Goal: Check status

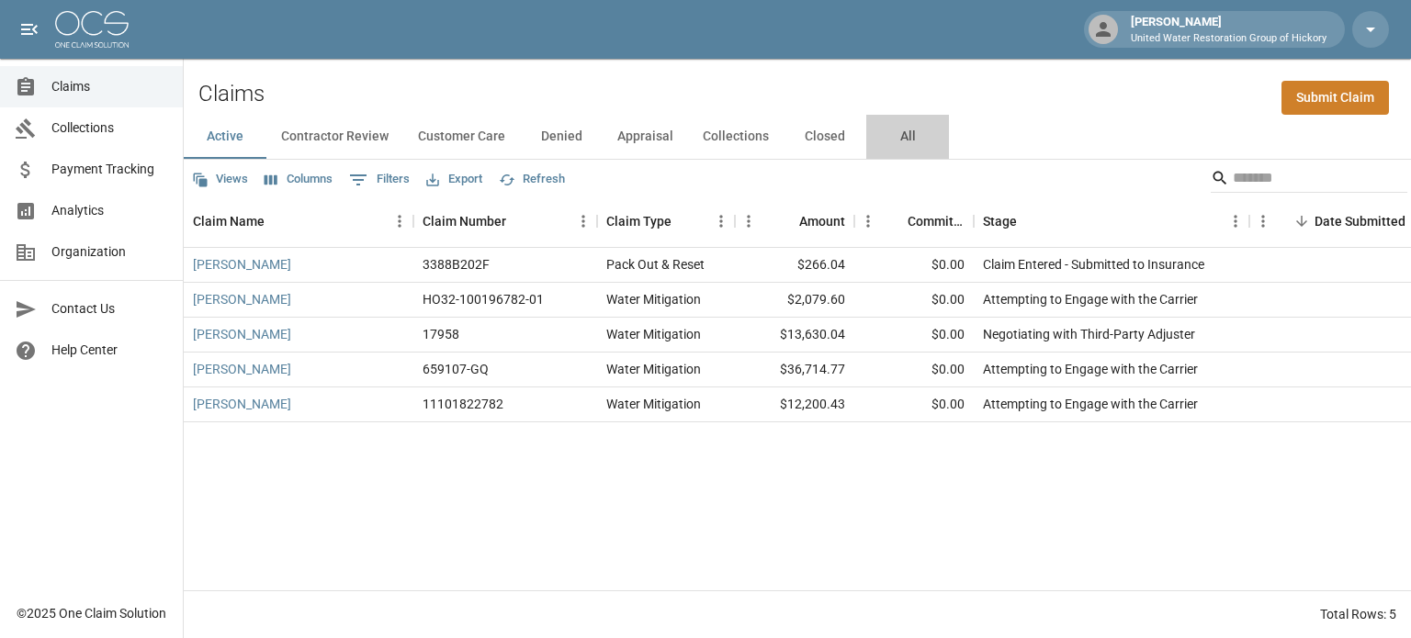
click at [902, 137] on button "All" at bounding box center [907, 137] width 83 height 44
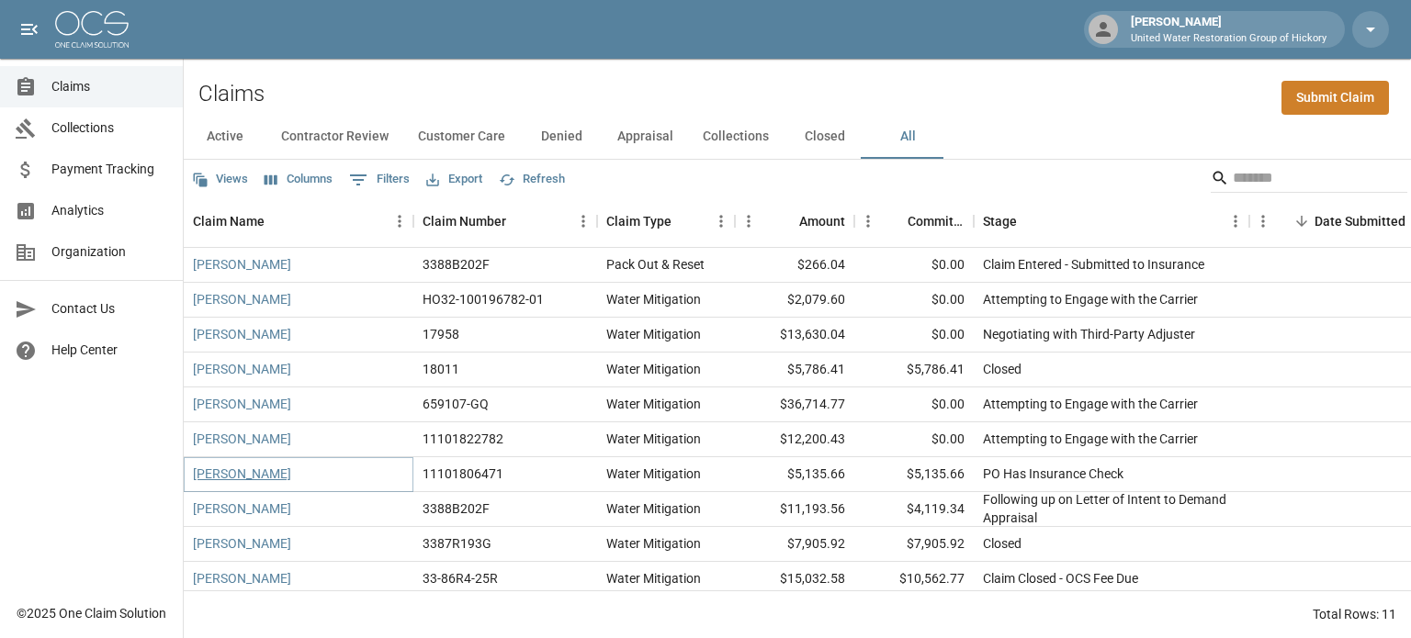
click at [267, 476] on link "[PERSON_NAME]" at bounding box center [242, 474] width 98 height 18
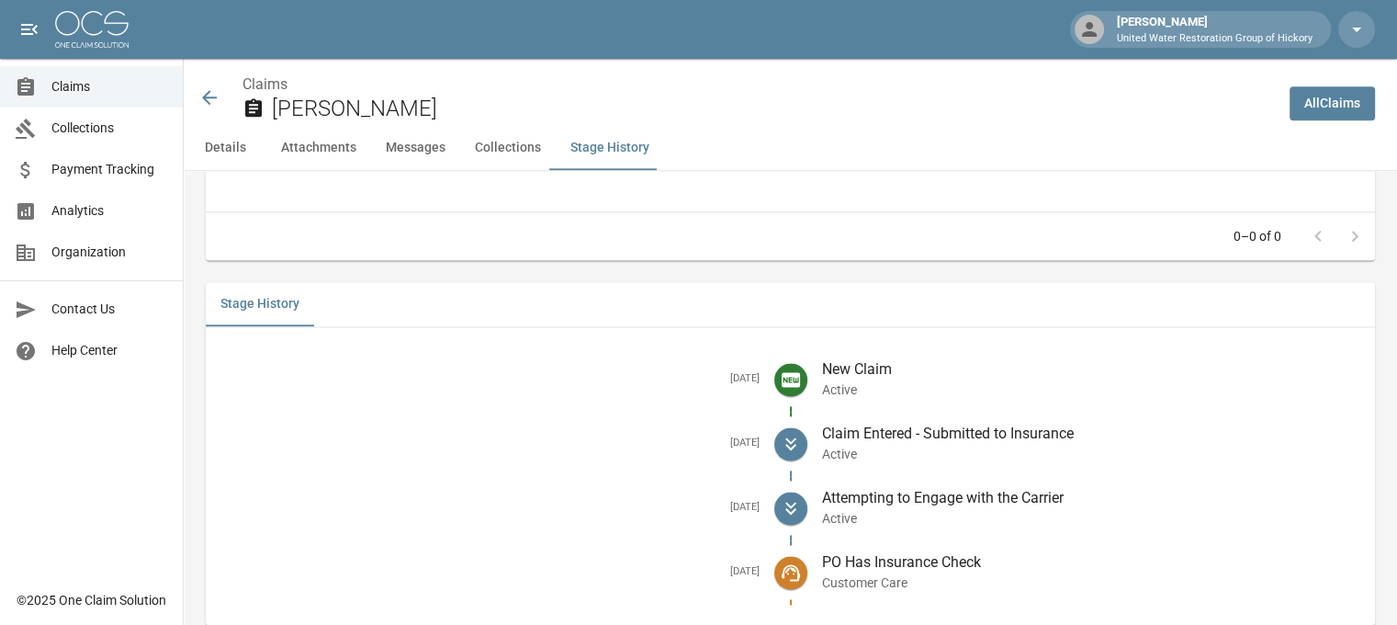
scroll to position [2443, 14]
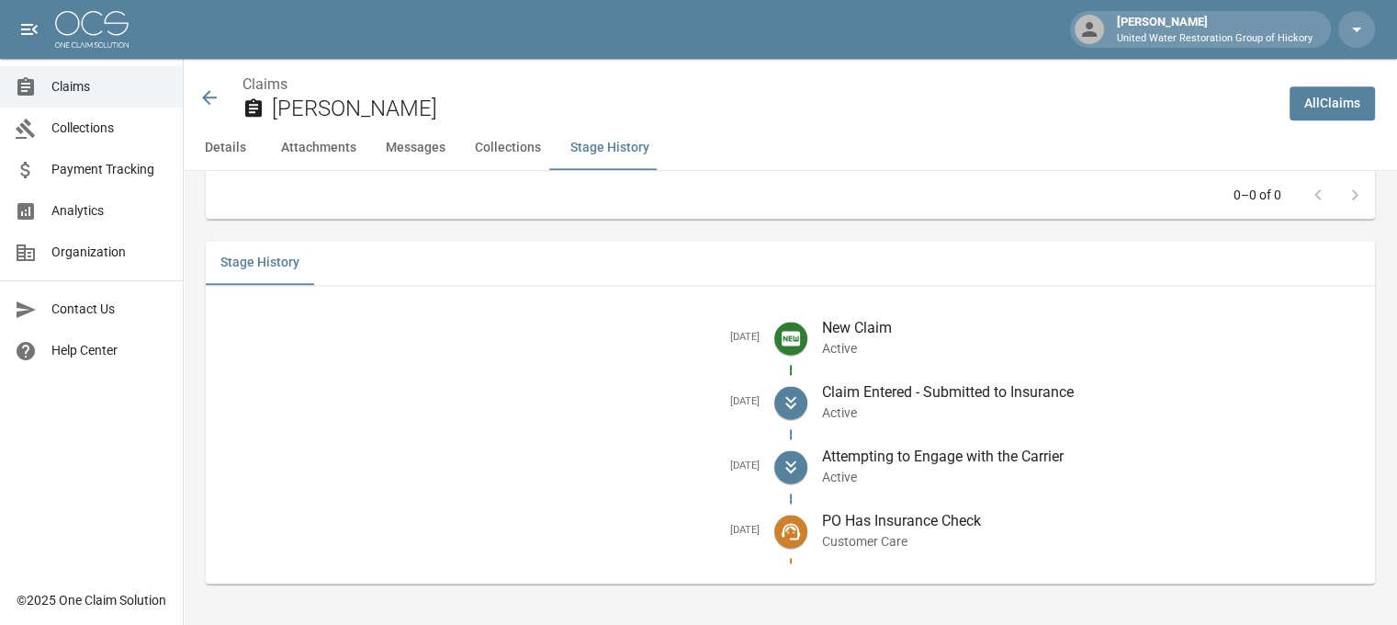
click at [198, 95] on icon at bounding box center [209, 97] width 22 height 22
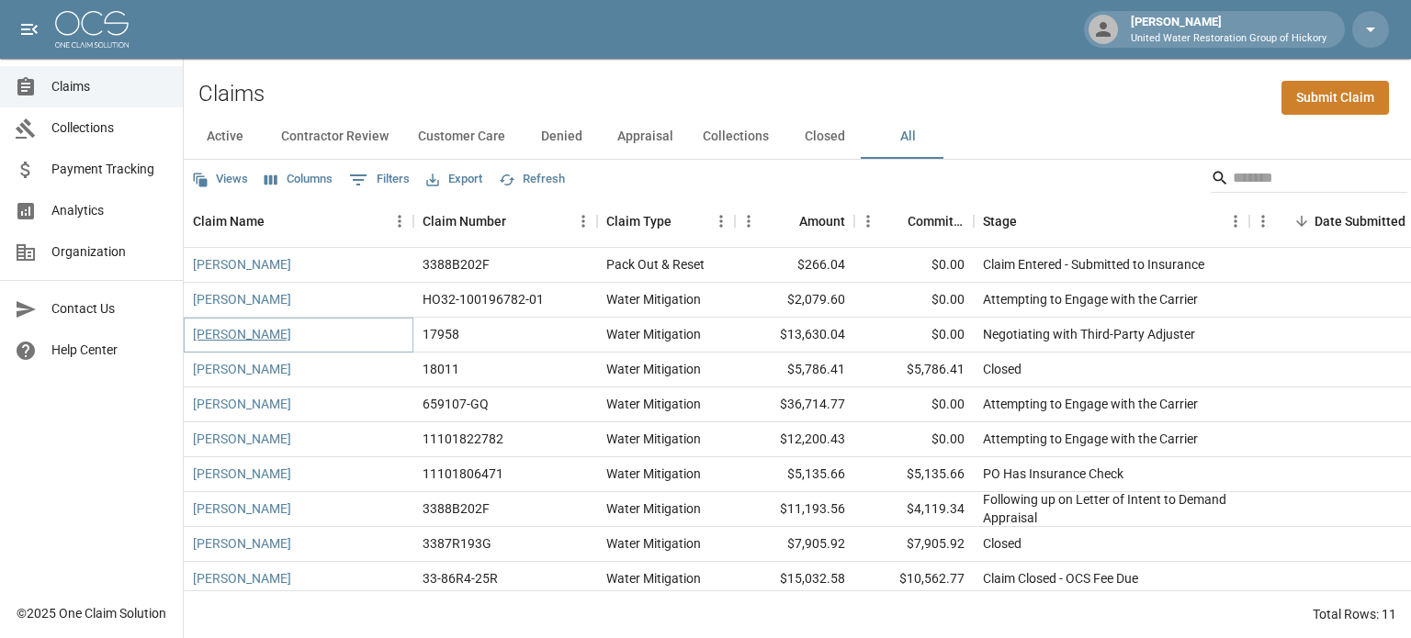
click at [237, 343] on link "[PERSON_NAME]" at bounding box center [242, 334] width 98 height 18
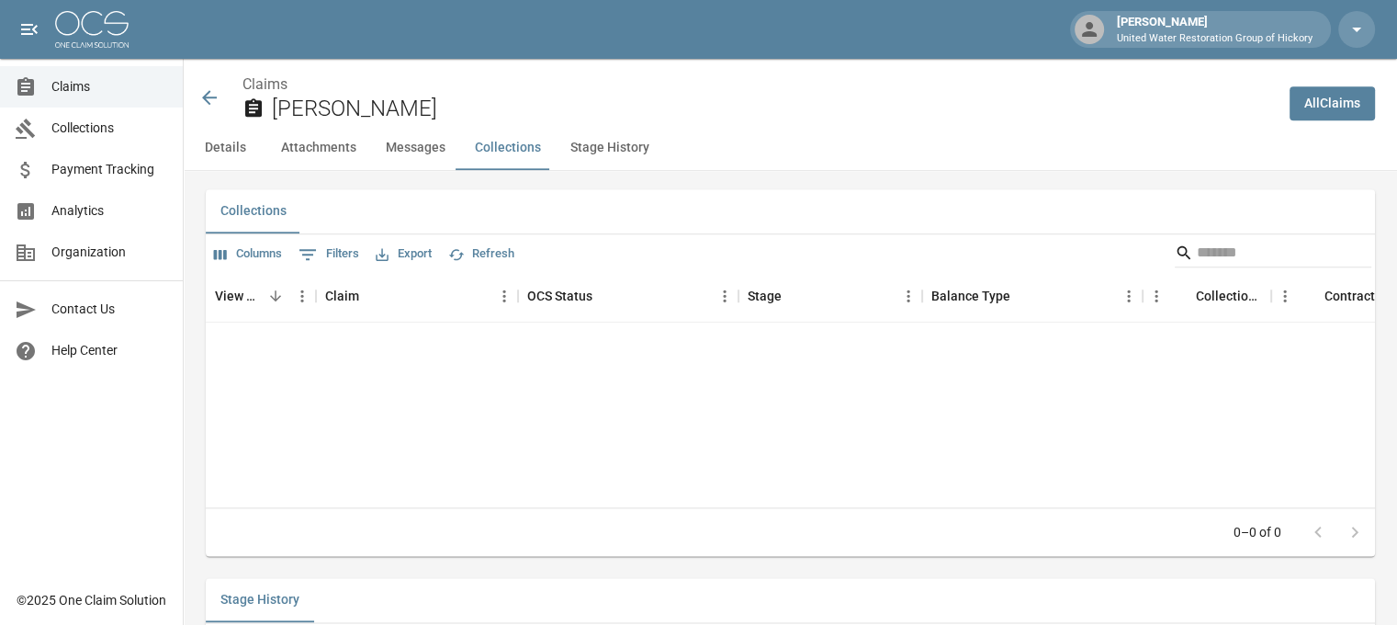
scroll to position [2549, 0]
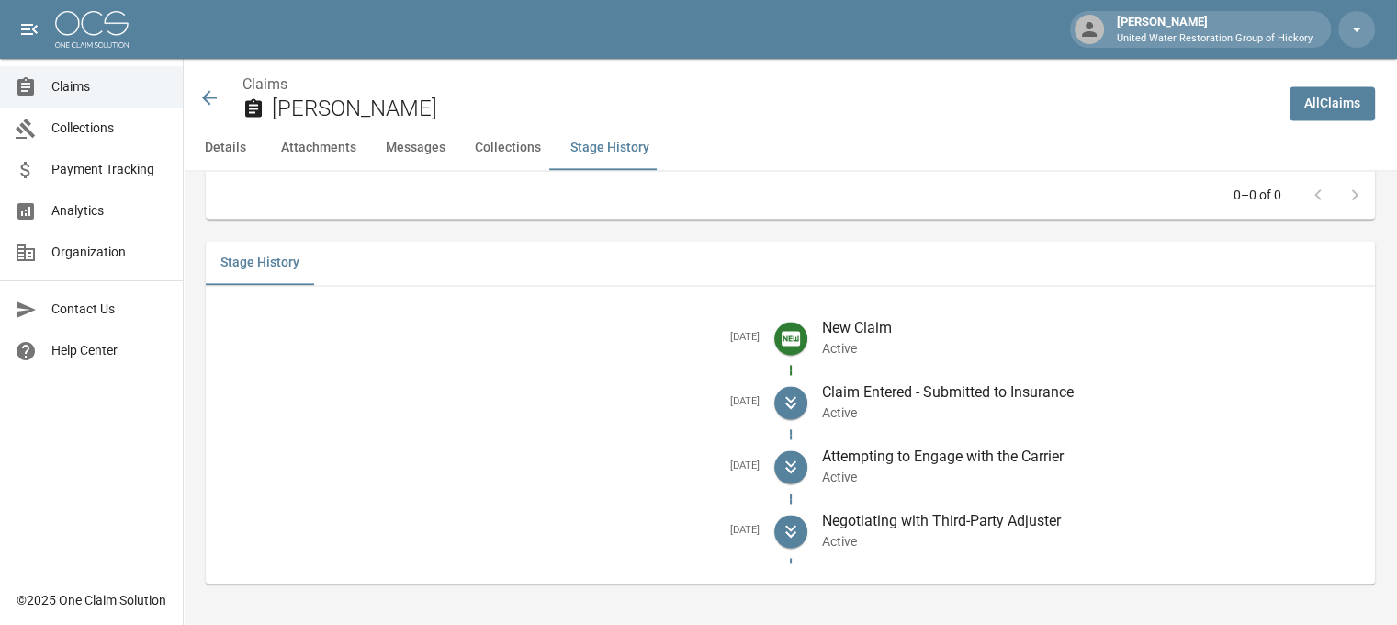
click at [203, 93] on icon at bounding box center [209, 97] width 22 height 22
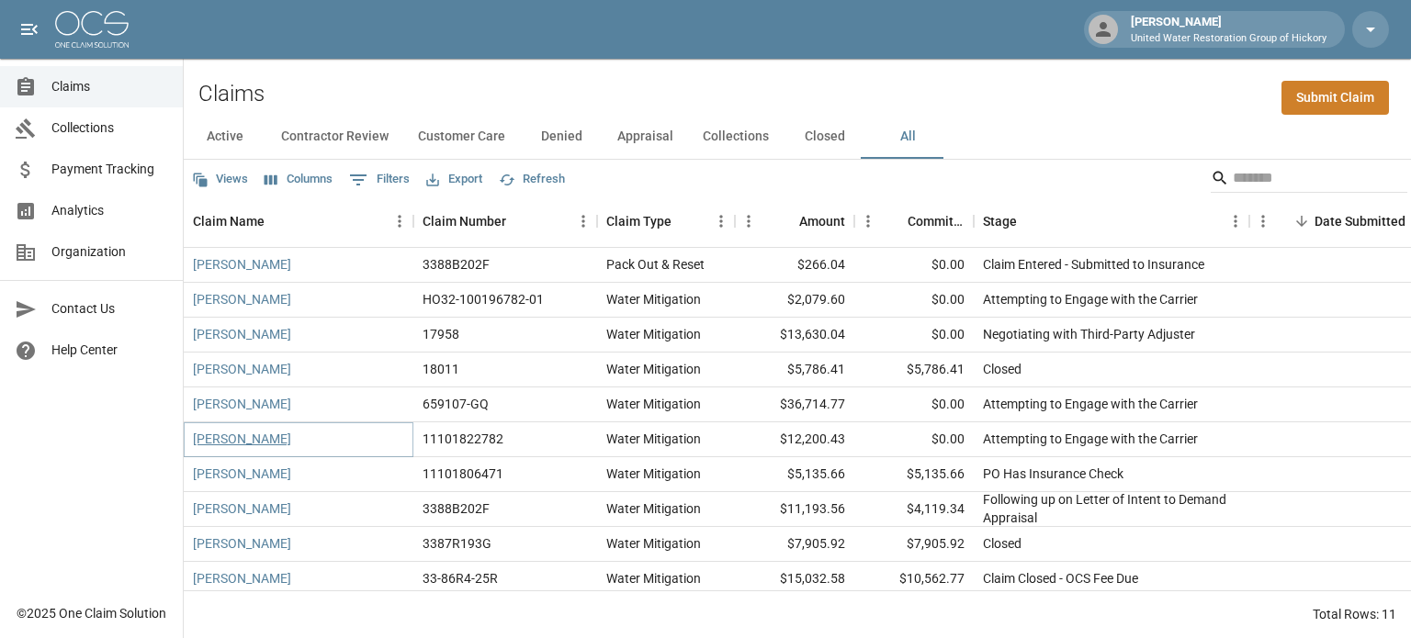
click at [237, 442] on link "[PERSON_NAME]" at bounding box center [242, 439] width 98 height 18
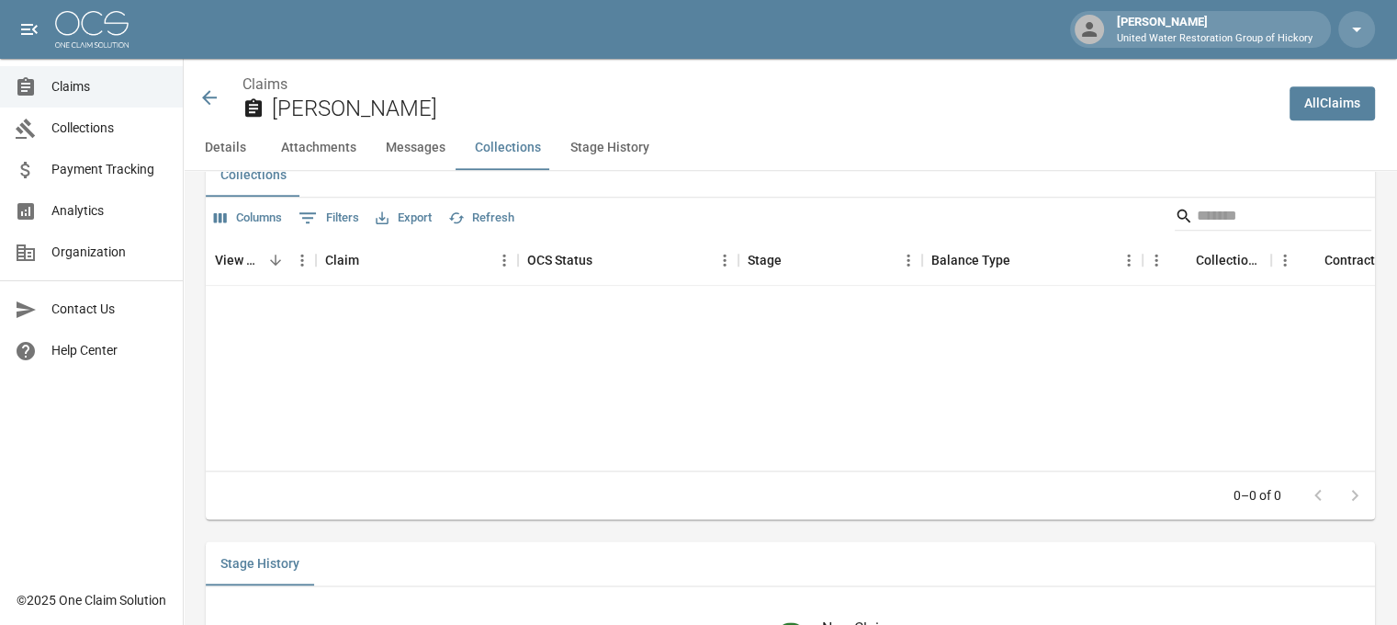
scroll to position [2364, 0]
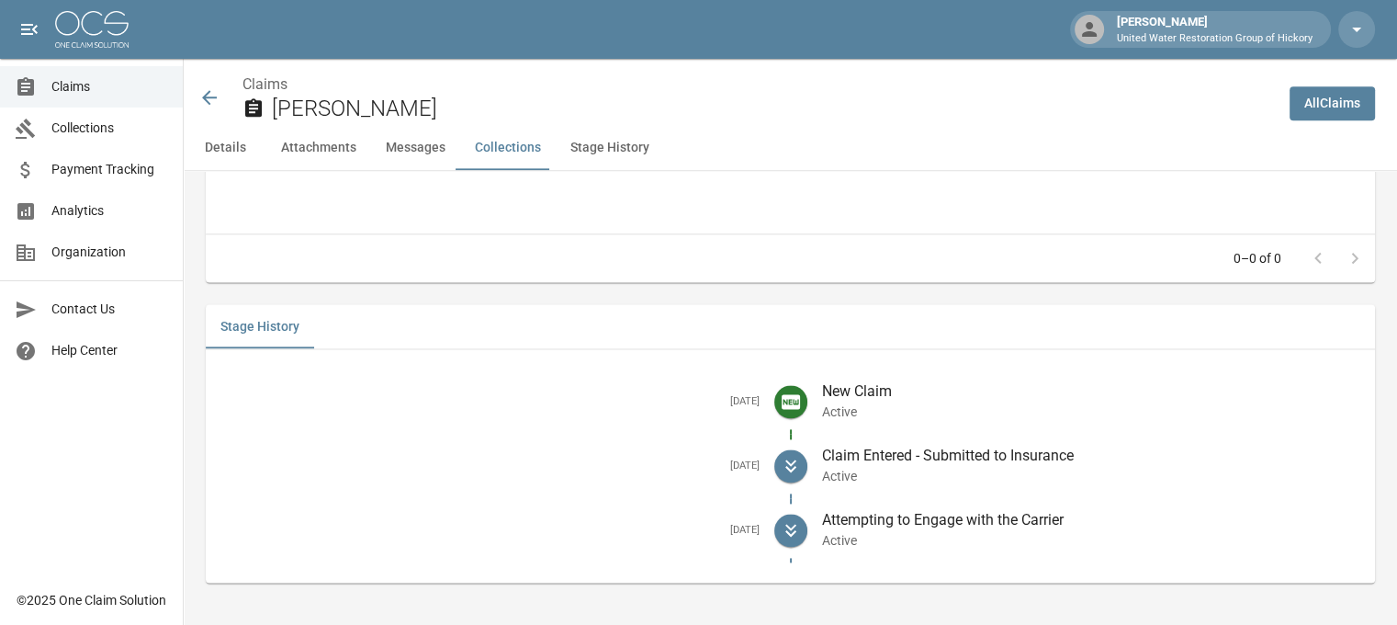
click at [212, 94] on icon at bounding box center [209, 97] width 22 height 22
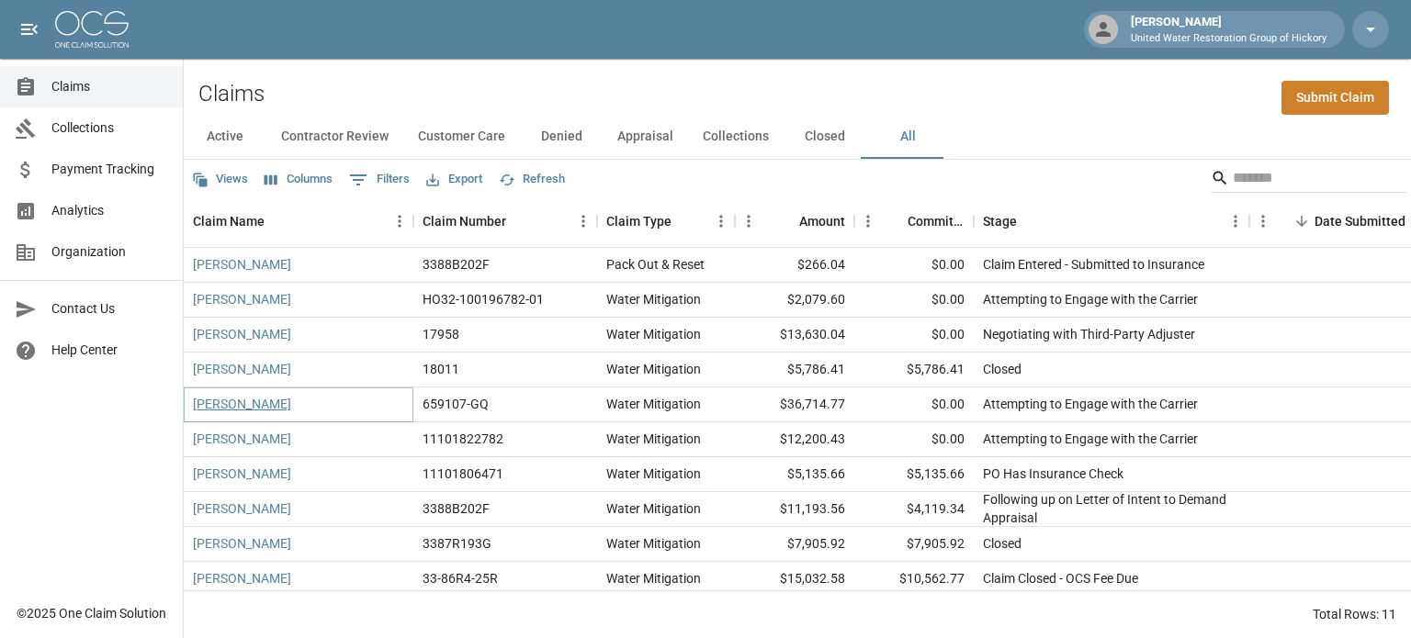
click at [244, 412] on link "[PERSON_NAME]" at bounding box center [242, 404] width 98 height 18
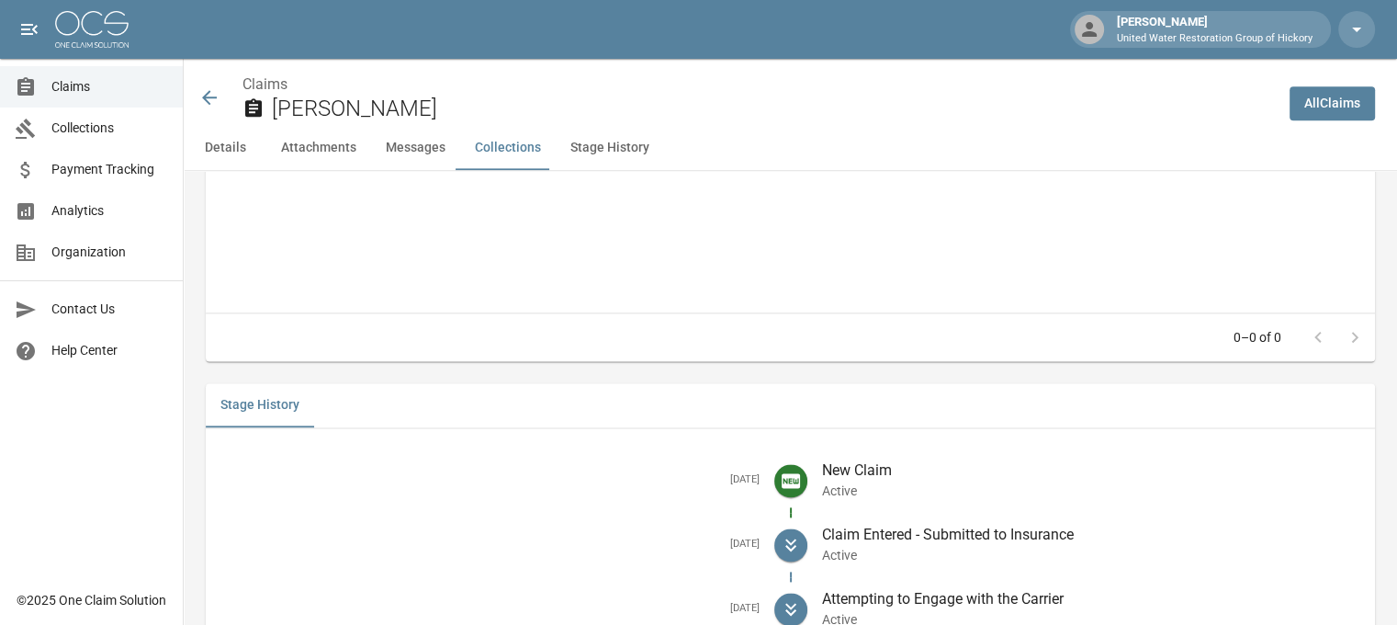
scroll to position [2448, 14]
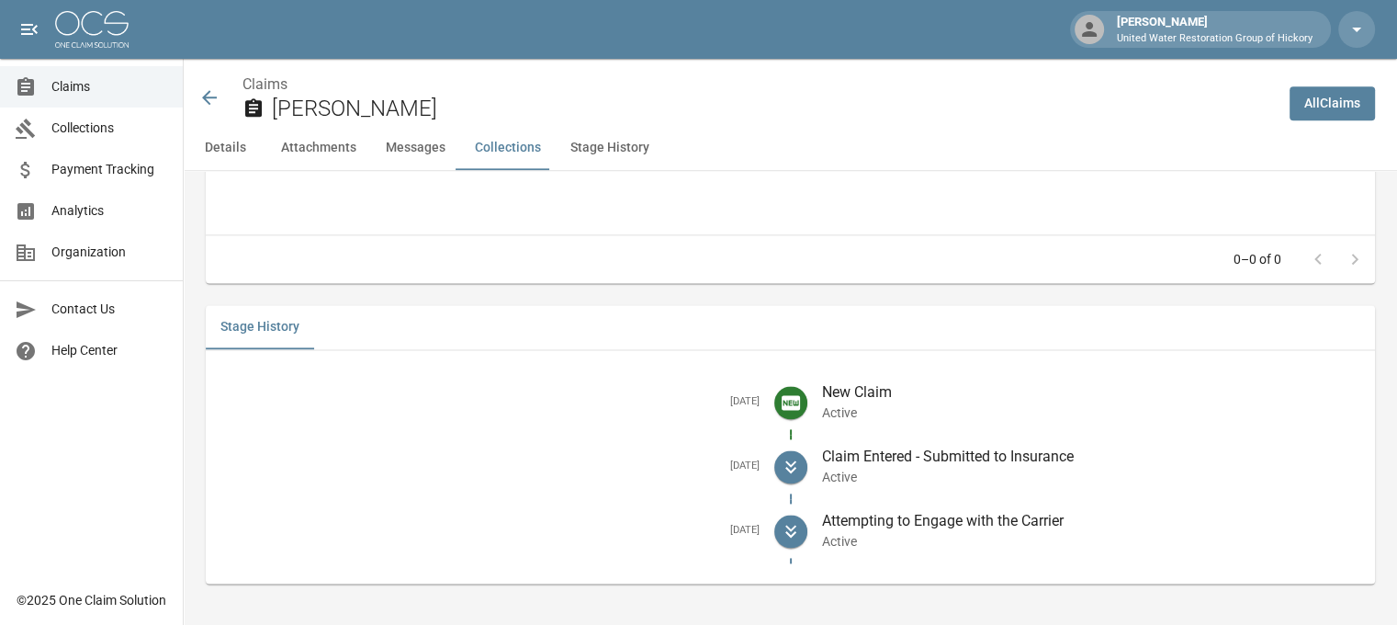
click at [198, 98] on icon at bounding box center [209, 97] width 22 height 22
